Goal: Navigation & Orientation: Find specific page/section

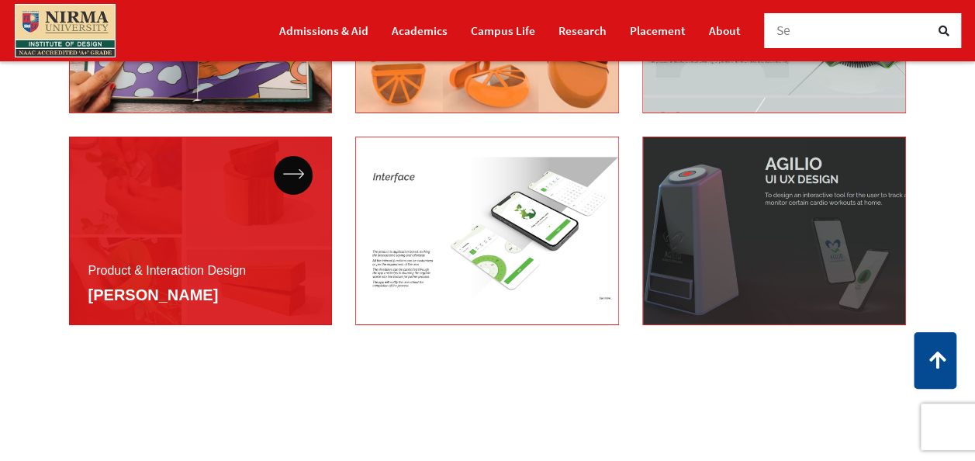
scroll to position [2490, 0]
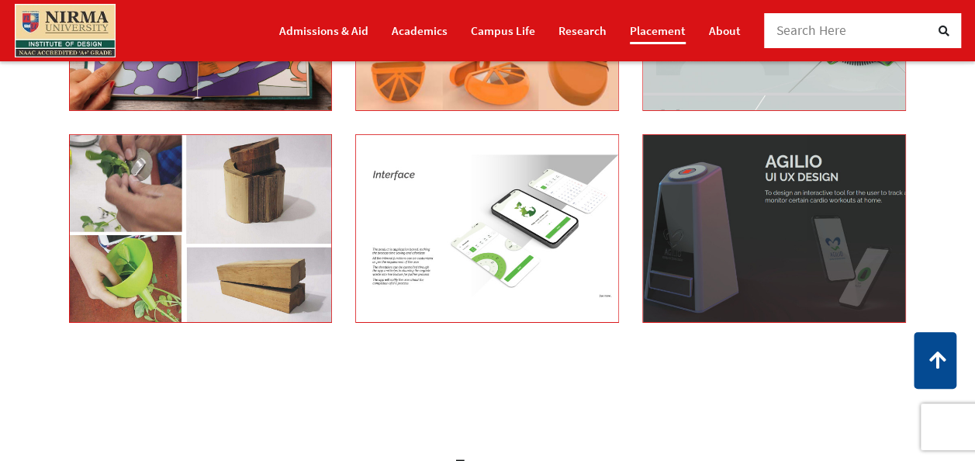
click at [663, 33] on link "Placement" at bounding box center [658, 30] width 56 height 27
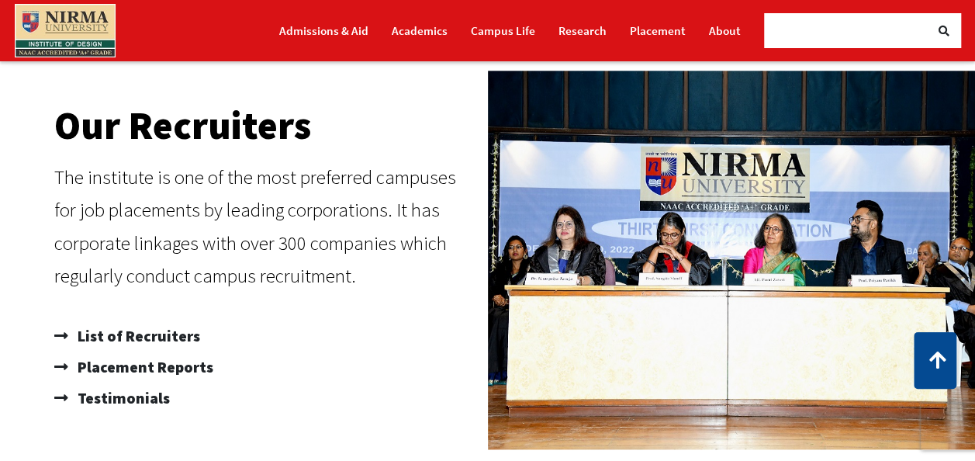
scroll to position [803, 0]
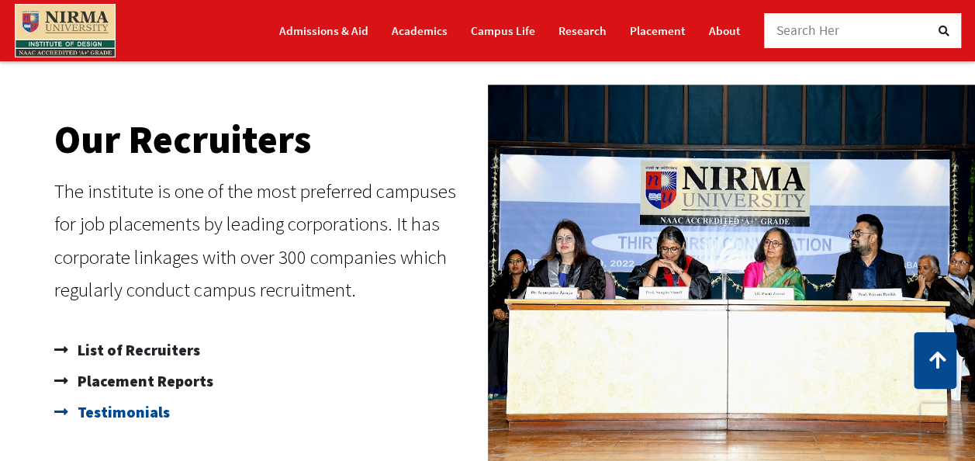
click at [102, 420] on span "Testimonials" at bounding box center [122, 411] width 96 height 31
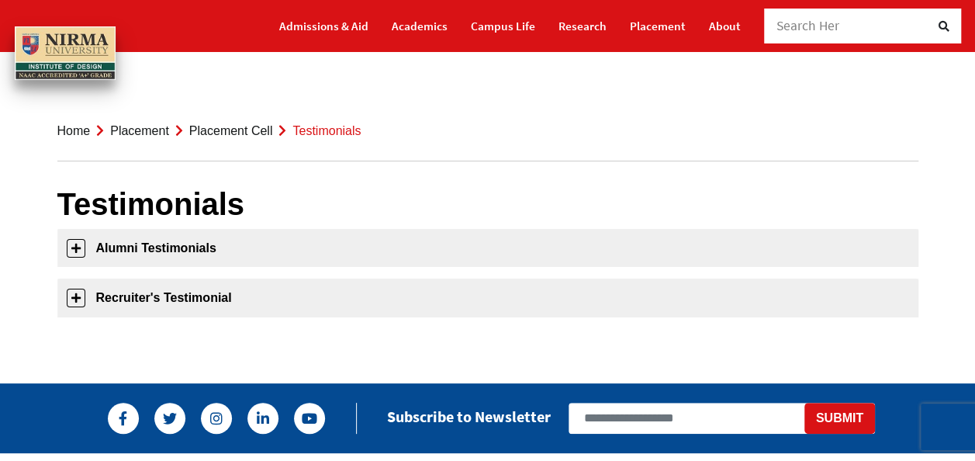
click at [214, 131] on link "Placement Cell" at bounding box center [231, 130] width 84 height 13
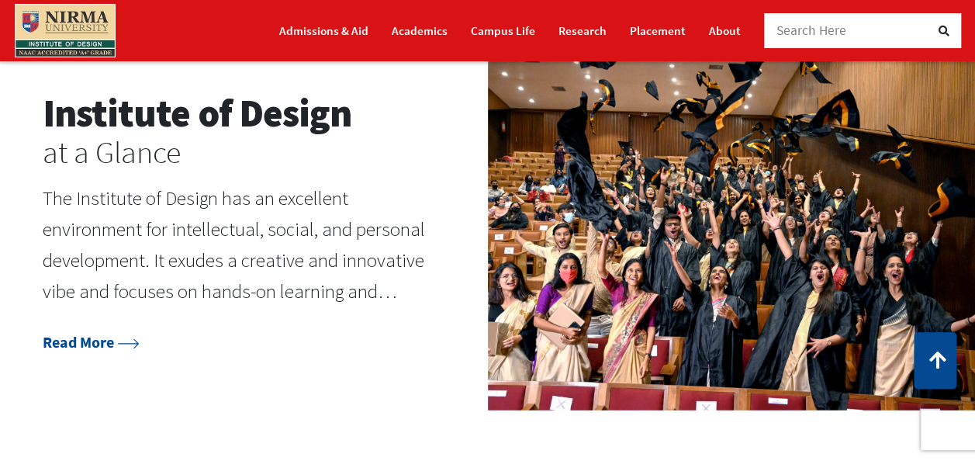
scroll to position [1597, 0]
